Goal: Navigation & Orientation: Find specific page/section

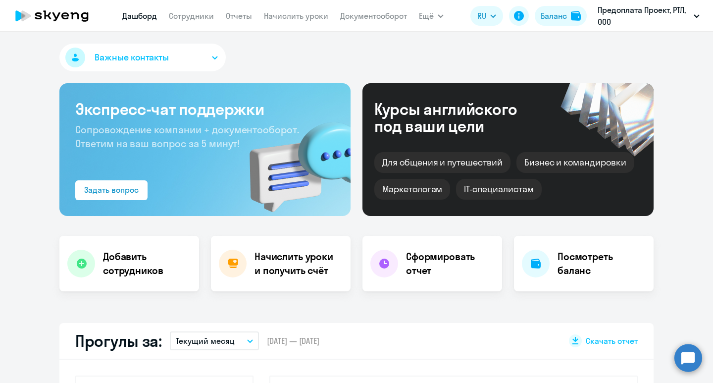
select select "30"
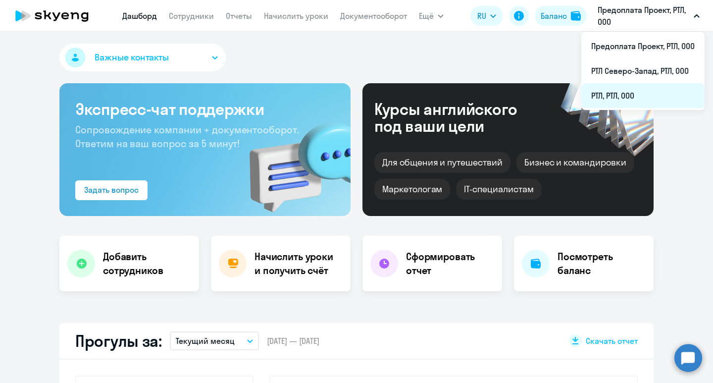
click at [632, 94] on li "РТЛ, РТЛ, ООО" at bounding box center [643, 95] width 123 height 25
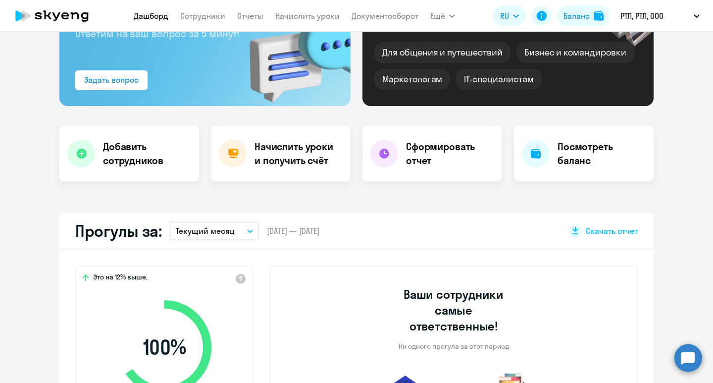
scroll to position [198, 0]
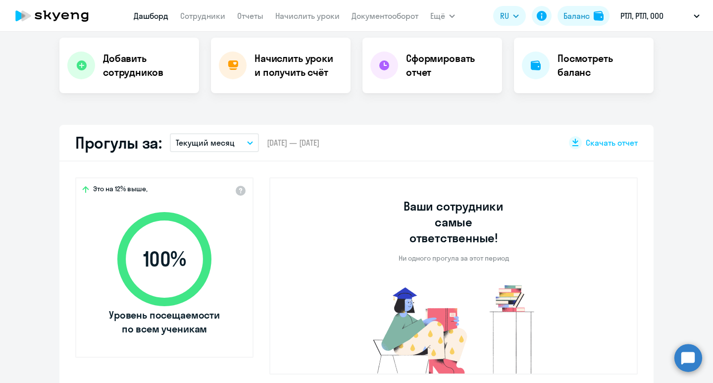
select select "30"
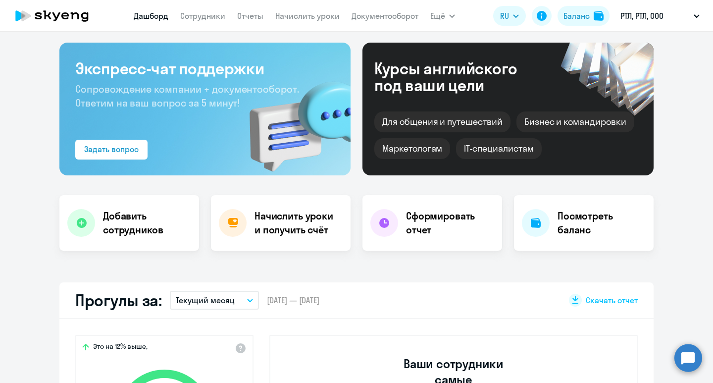
scroll to position [0, 0]
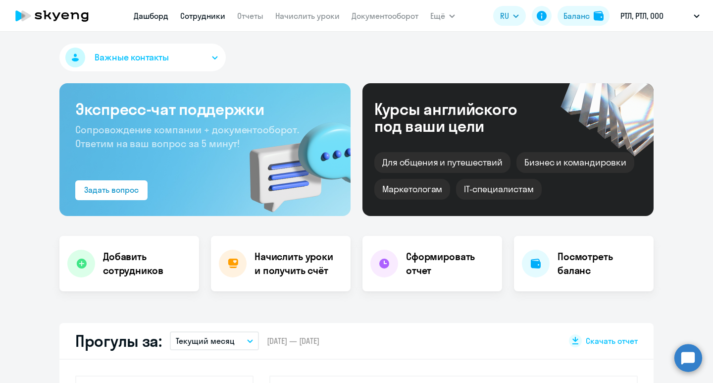
click at [203, 18] on link "Сотрудники" at bounding box center [202, 16] width 45 height 10
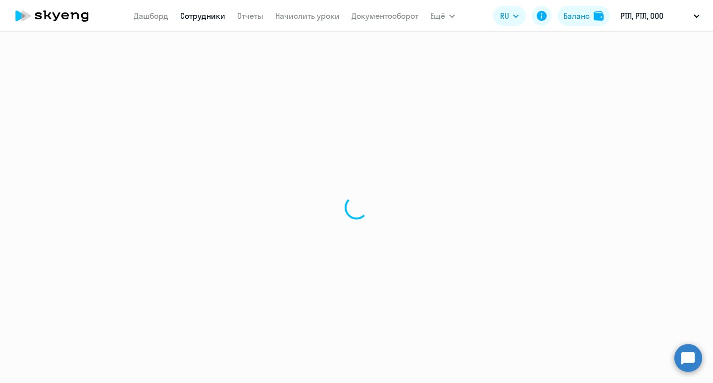
select select "30"
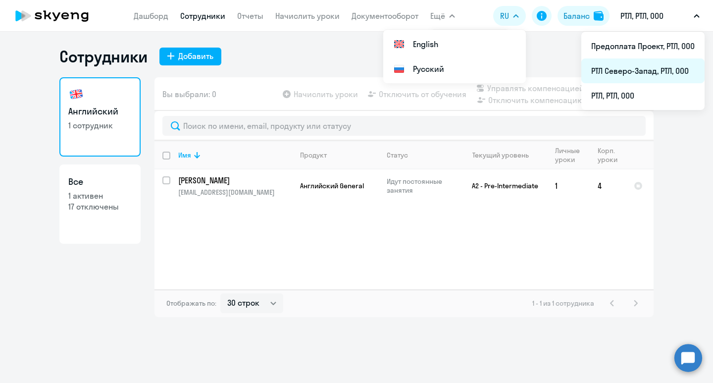
click at [646, 70] on li "РТЛ Северо-Запад, РТЛ, ООО" at bounding box center [643, 70] width 123 height 25
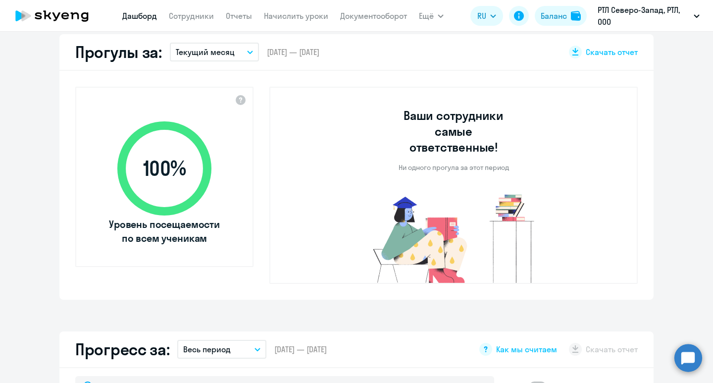
select select "30"
